Goal: Information Seeking & Learning: Check status

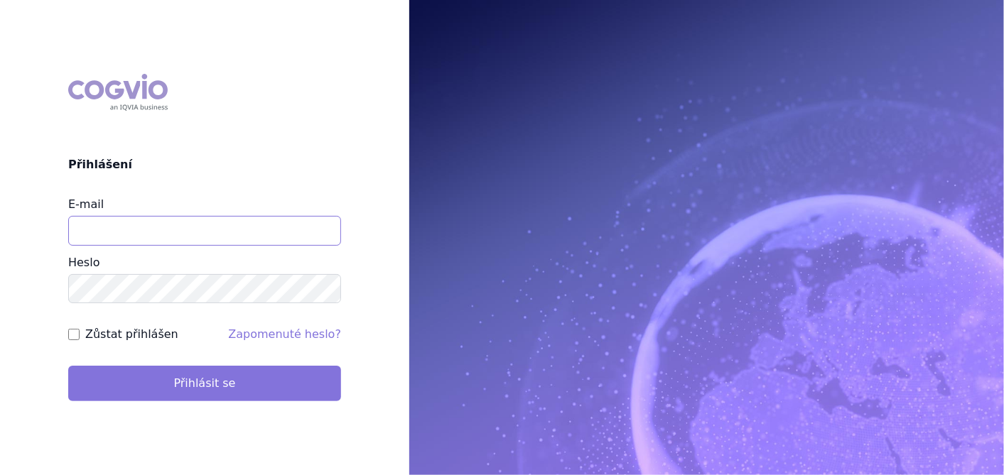
type input "[PERSON_NAME][EMAIL_ADDRESS][DOMAIN_NAME]"
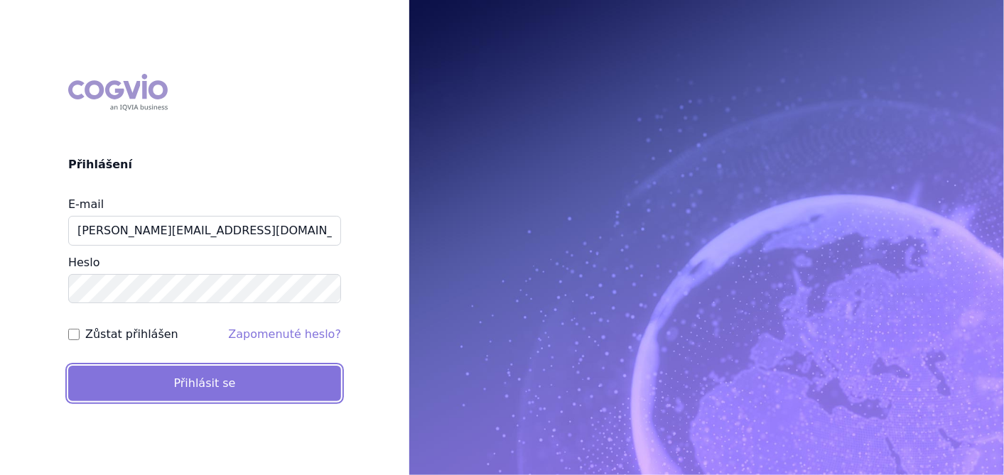
click at [271, 387] on button "Přihlásit se" at bounding box center [204, 384] width 273 height 36
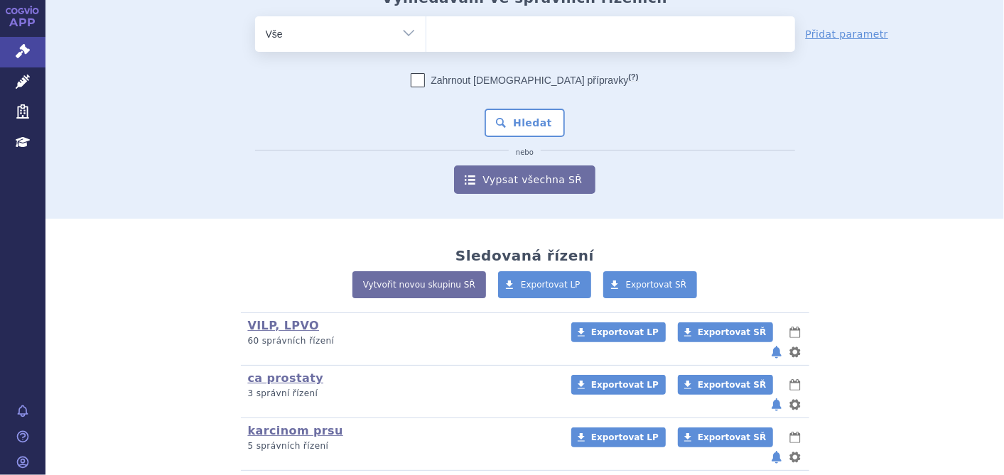
scroll to position [225, 0]
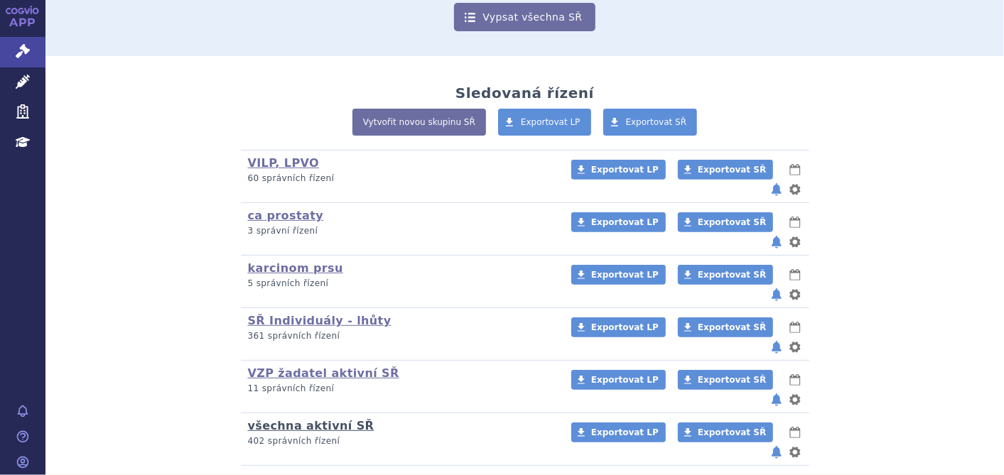
click at [302, 419] on link "všechna aktivní SŘ" at bounding box center [311, 425] width 126 height 13
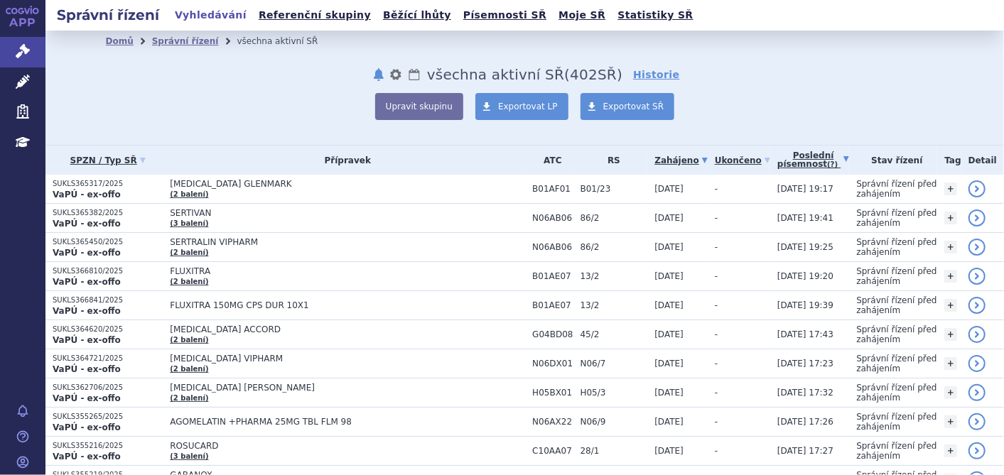
click at [788, 154] on link "Poslední písemnost (?)" at bounding box center [813, 160] width 72 height 29
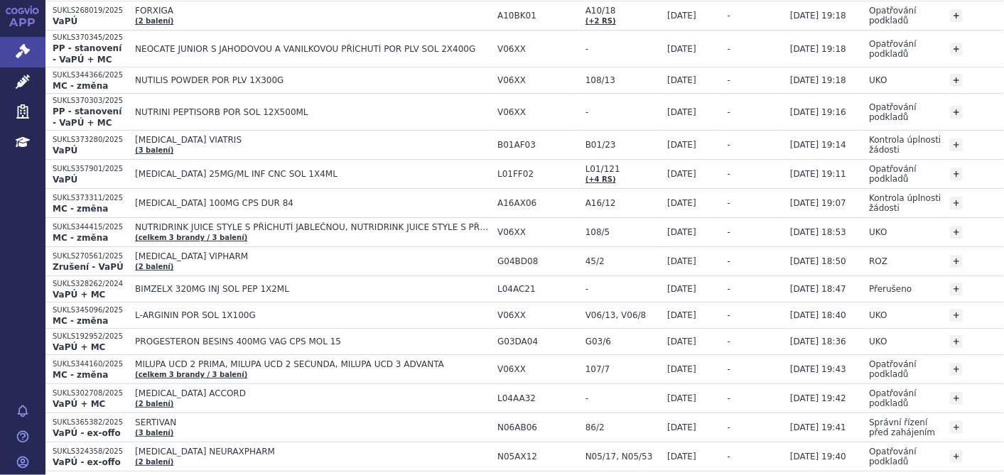
scroll to position [431, 0]
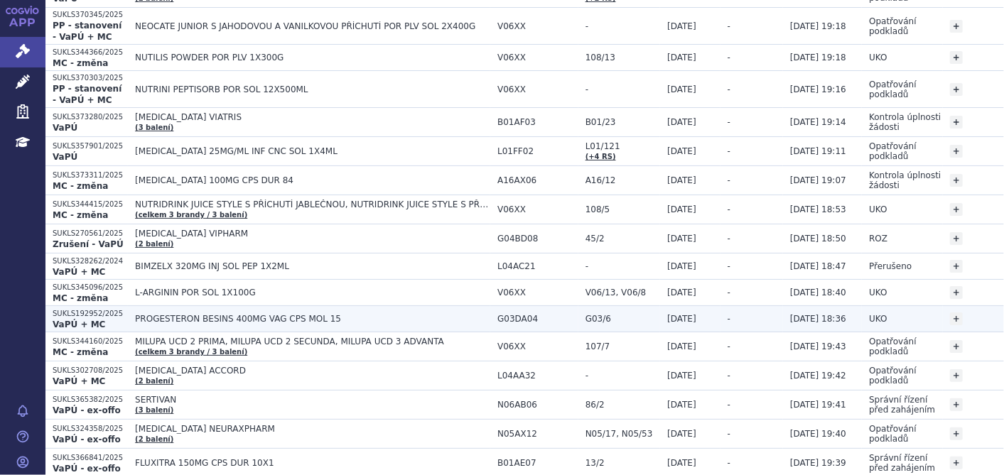
click at [185, 314] on span "PROGESTERON BESINS 400MG VAG CPS MOL 15" at bounding box center [312, 319] width 355 height 10
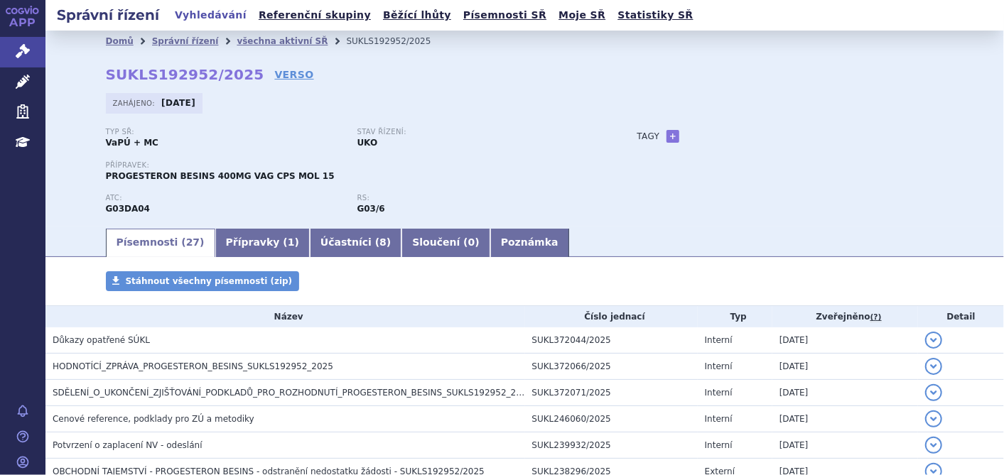
click at [185, 311] on th "Název" at bounding box center [285, 316] width 480 height 21
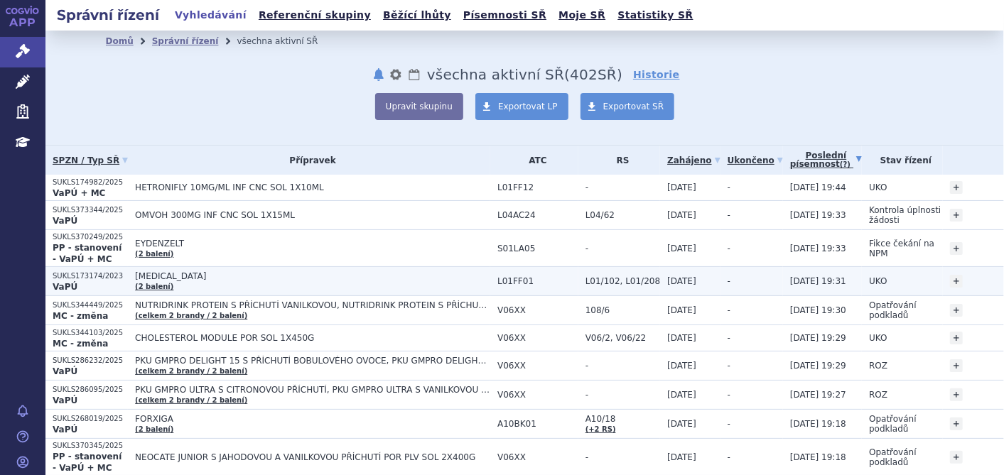
click at [136, 283] on link "(2 balení)" at bounding box center [154, 287] width 38 height 8
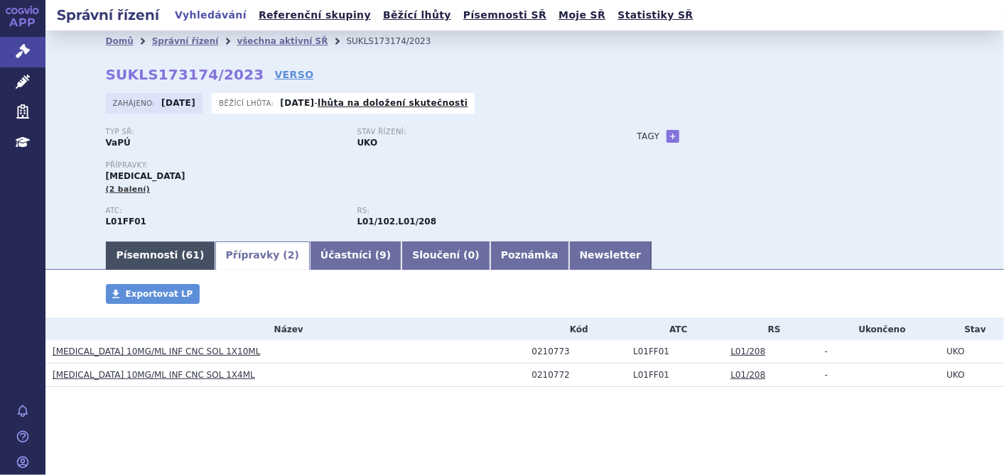
click at [142, 261] on link "Písemnosti ( 61 )" at bounding box center [160, 256] width 109 height 28
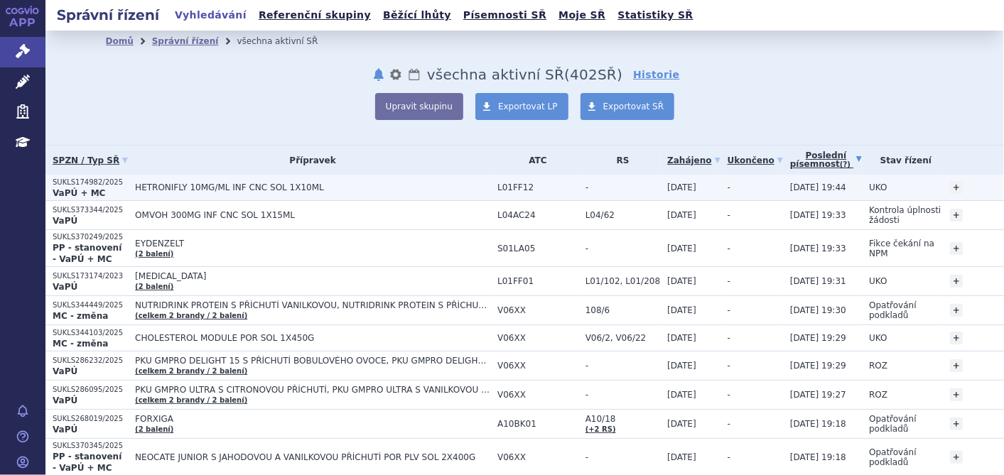
click at [154, 184] on span "HETRONIFLY 10MG/ML INF CNC SOL 1X10ML" at bounding box center [312, 188] width 355 height 10
